Goal: Navigation & Orientation: Find specific page/section

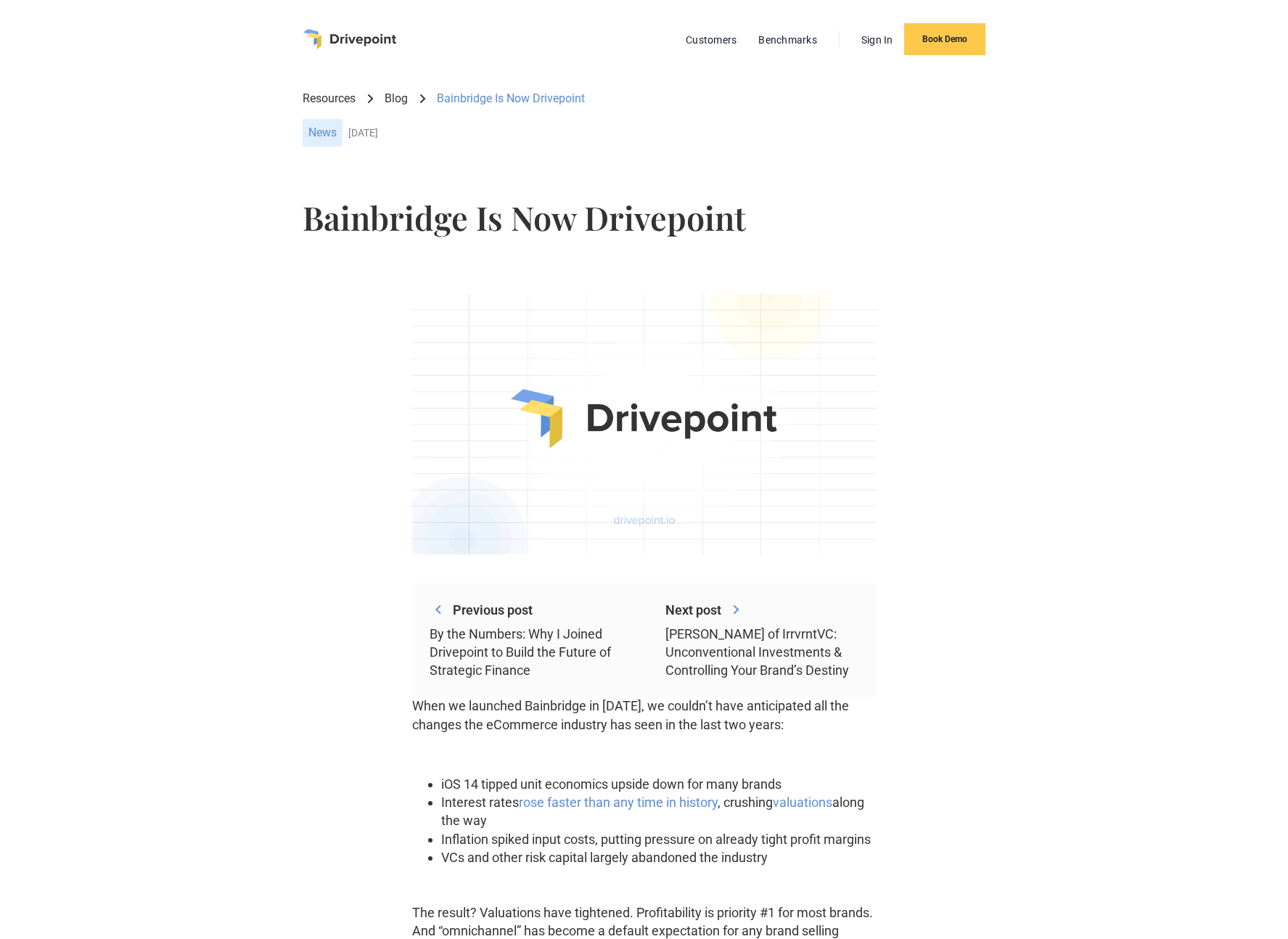
scroll to position [3, 0]
click at [362, 36] on img "home" at bounding box center [349, 38] width 93 height 20
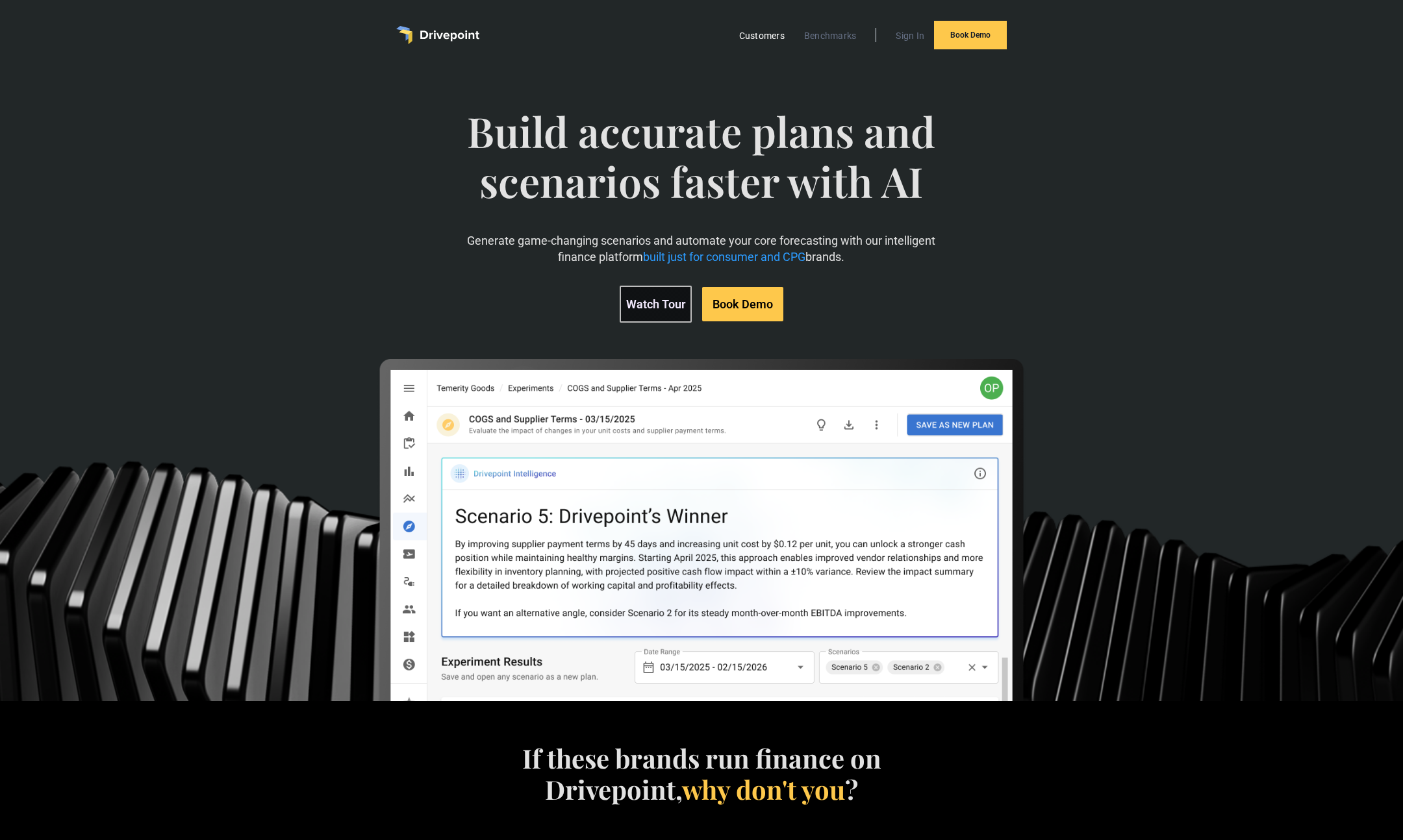
click at [759, 38] on link "Customers" at bounding box center [762, 35] width 58 height 17
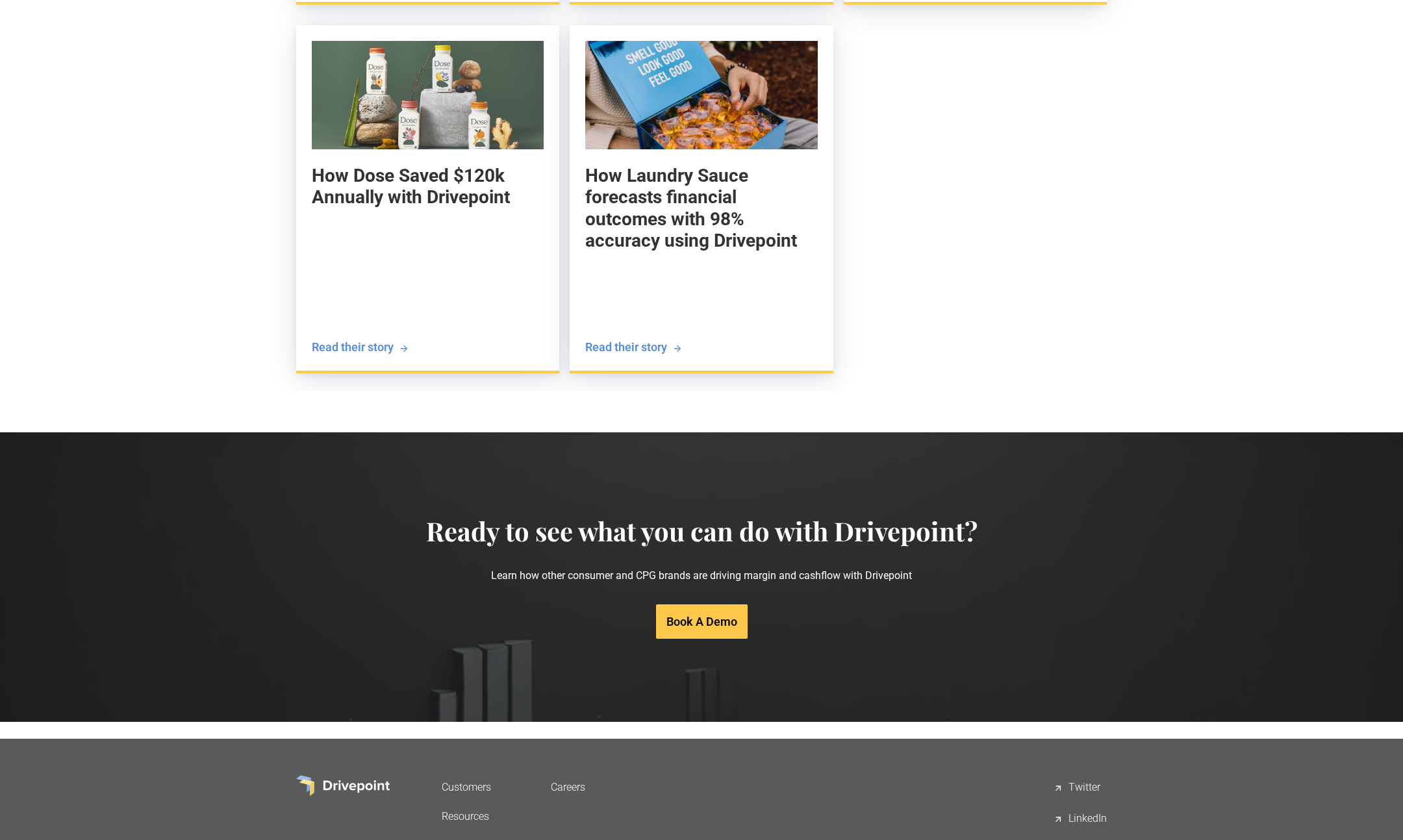
scroll to position [2352, 0]
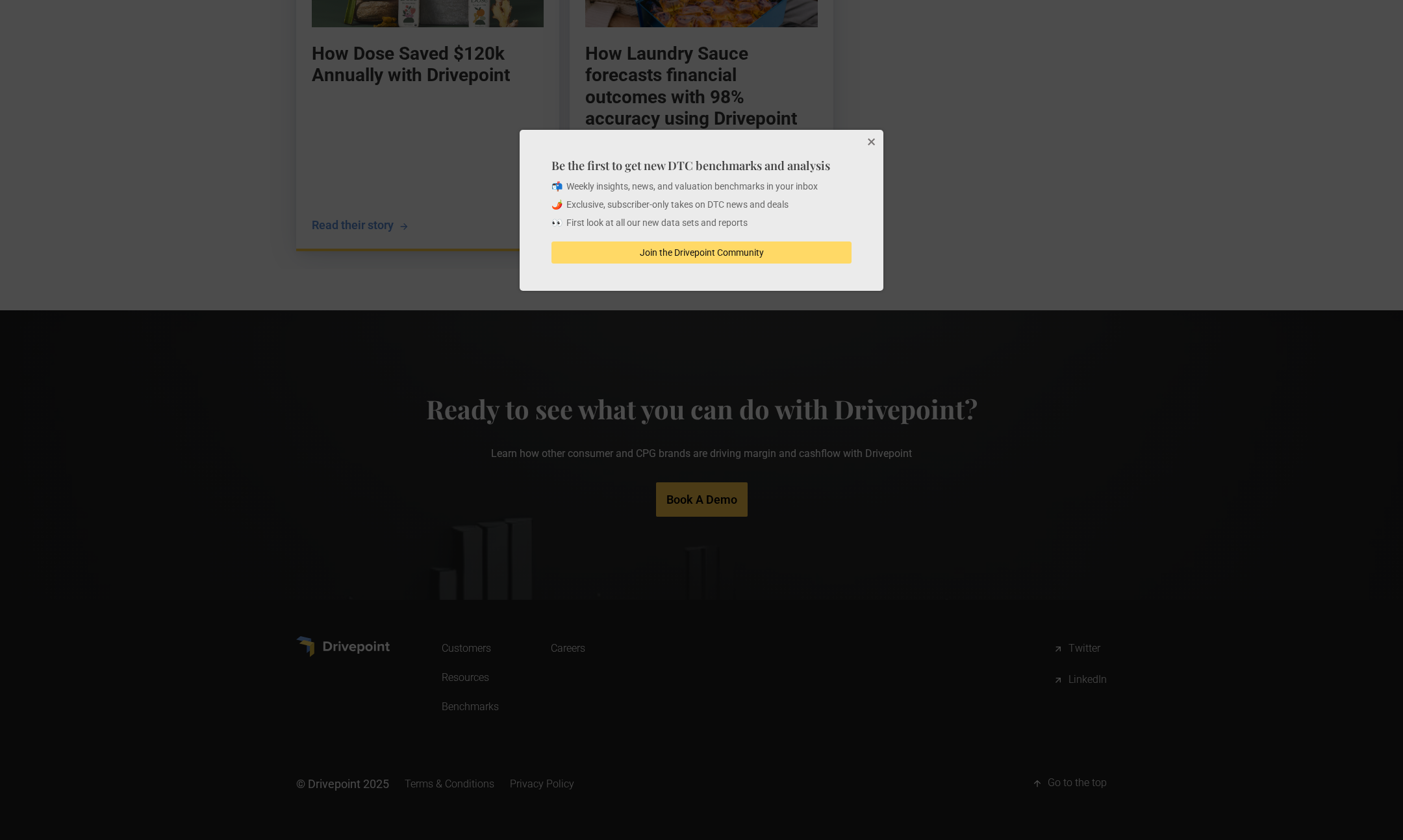
click at [869, 143] on button "Close" at bounding box center [870, 143] width 26 height 26
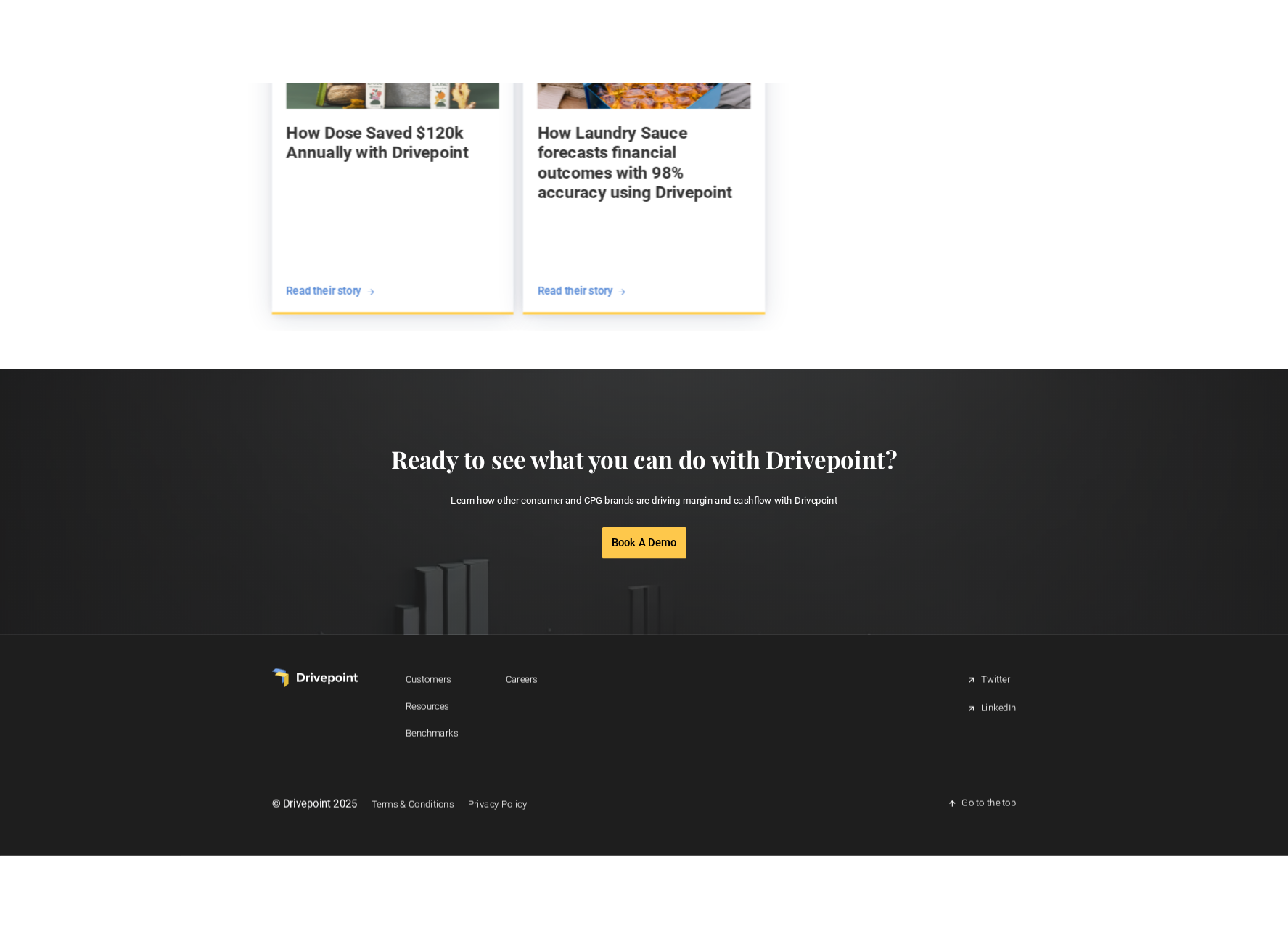
scroll to position [2609, 0]
